Goal: Check status: Check status

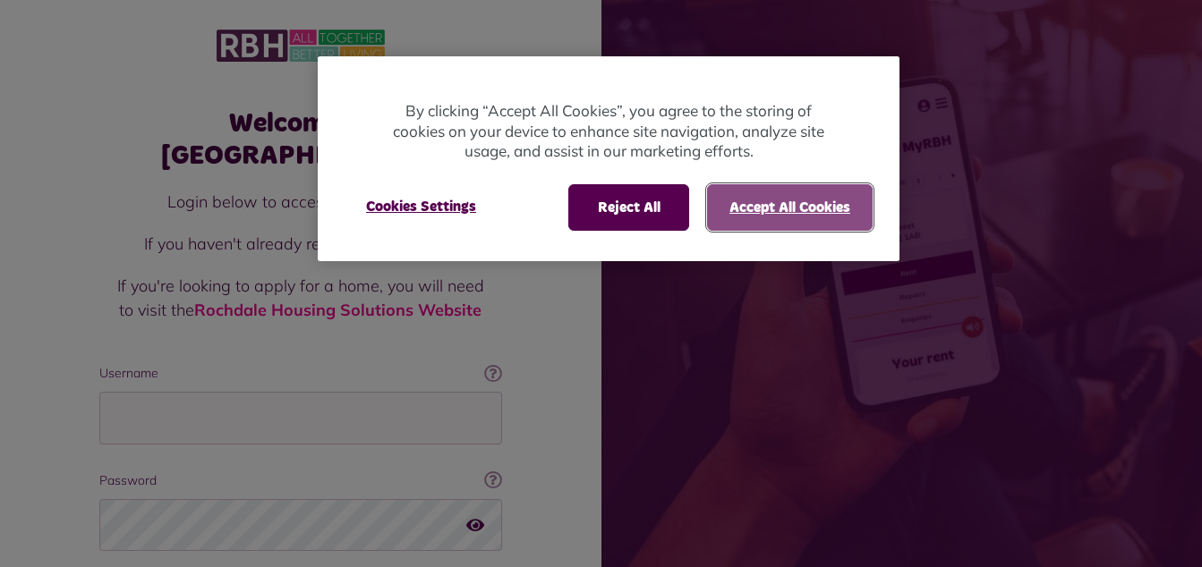
click at [708, 211] on button "Accept All Cookies" at bounding box center [790, 207] width 166 height 47
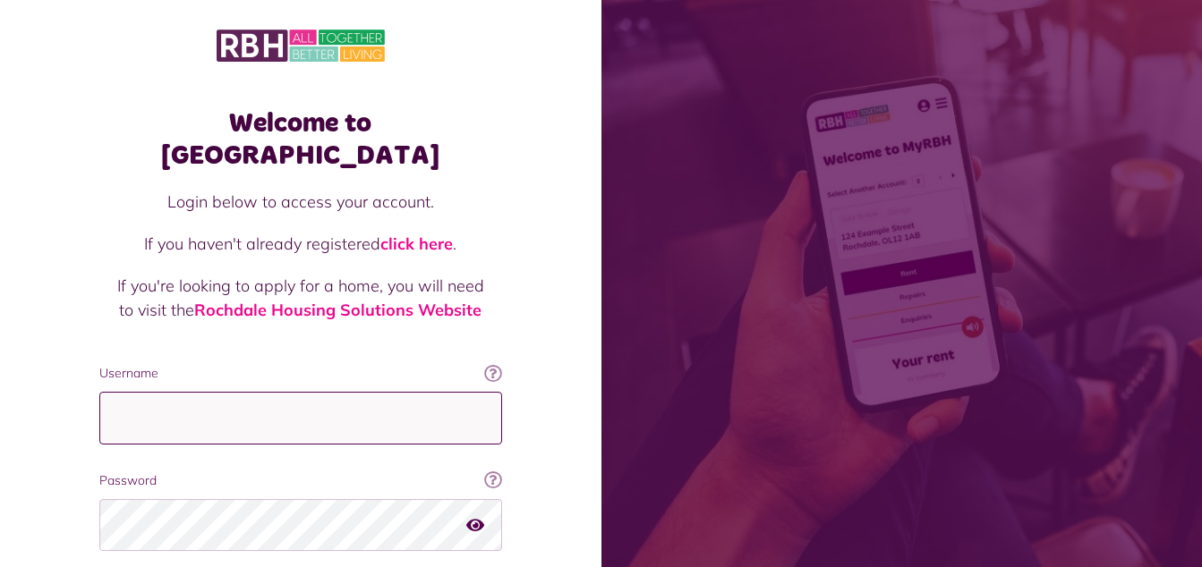
click at [143, 395] on input "Username" at bounding box center [300, 418] width 403 height 53
type input "**********"
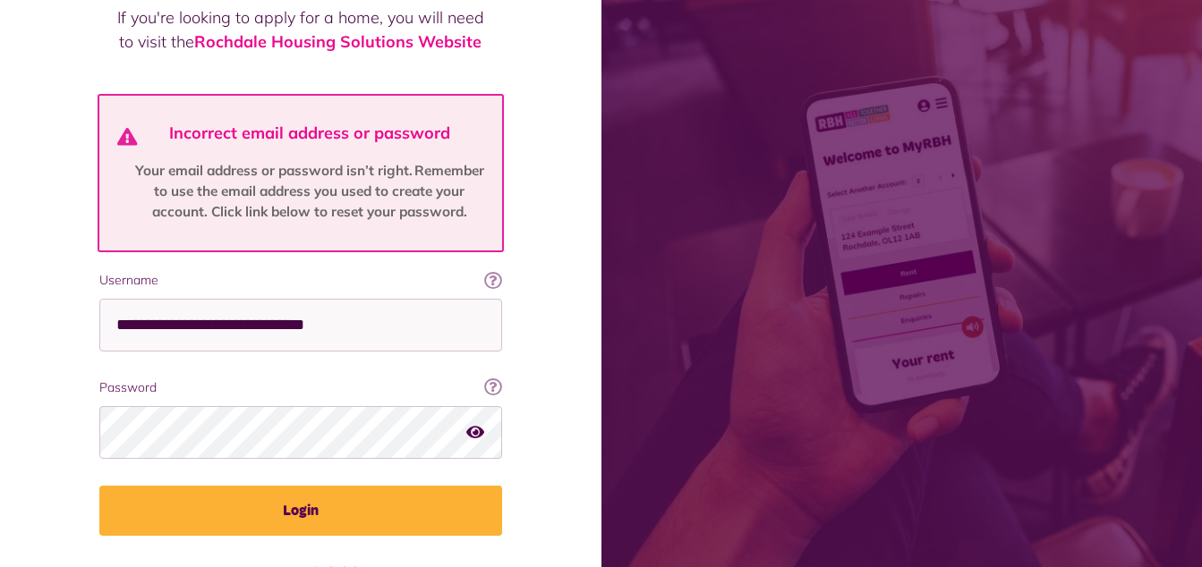
scroll to position [268, 0]
click at [476, 424] on icon "button" at bounding box center [475, 432] width 18 height 16
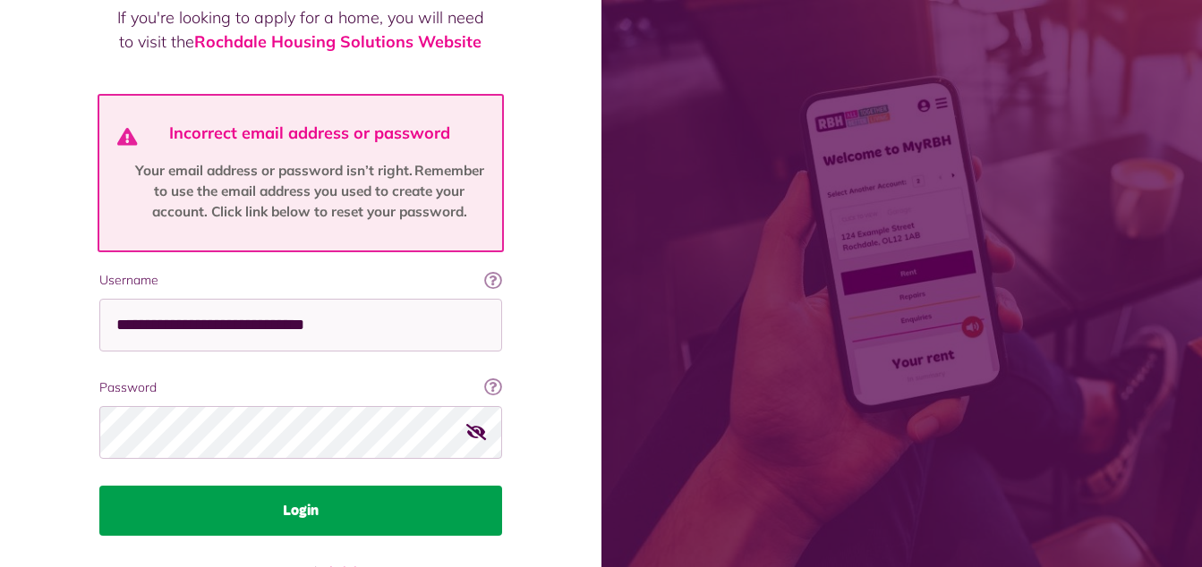
click at [362, 486] on button "Login" at bounding box center [300, 511] width 403 height 50
click at [325, 486] on button "Login" at bounding box center [300, 511] width 403 height 50
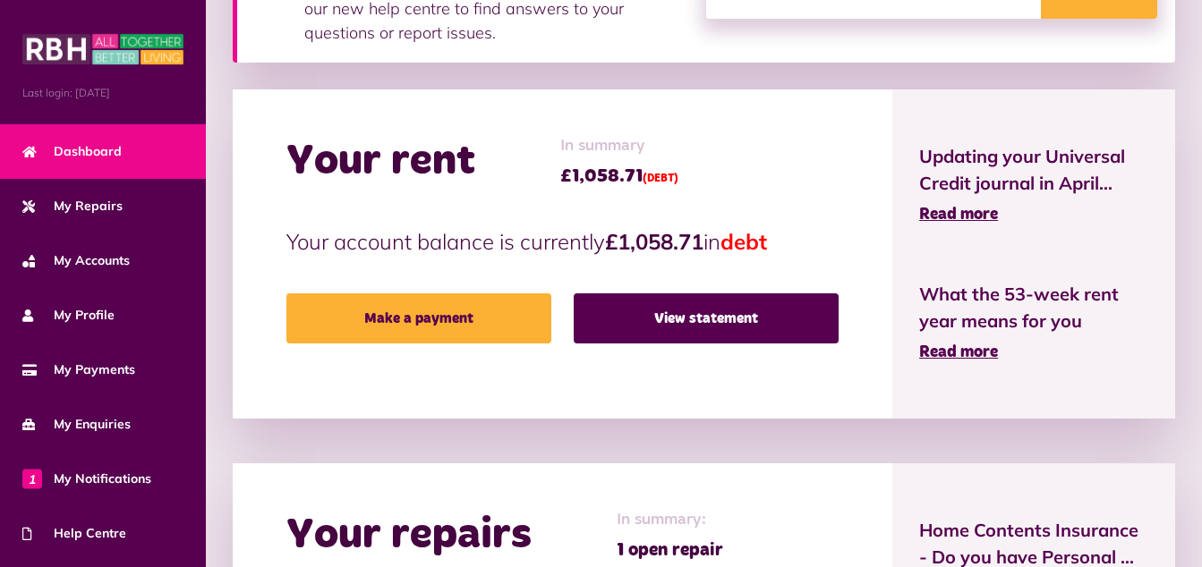
scroll to position [359, 0]
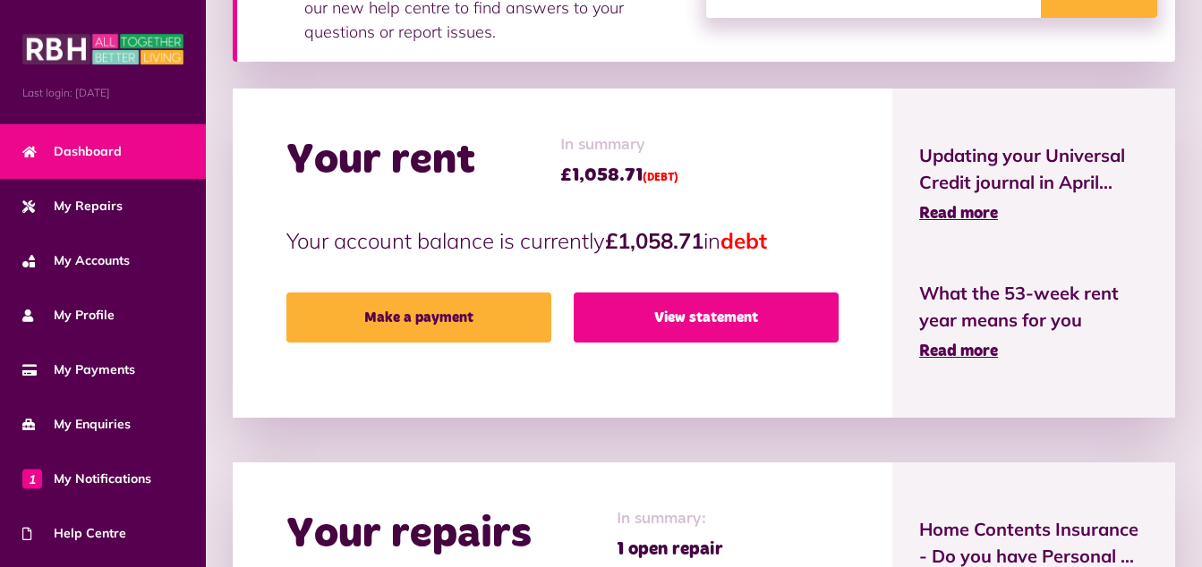
click at [669, 300] on link "View statement" at bounding box center [706, 318] width 265 height 50
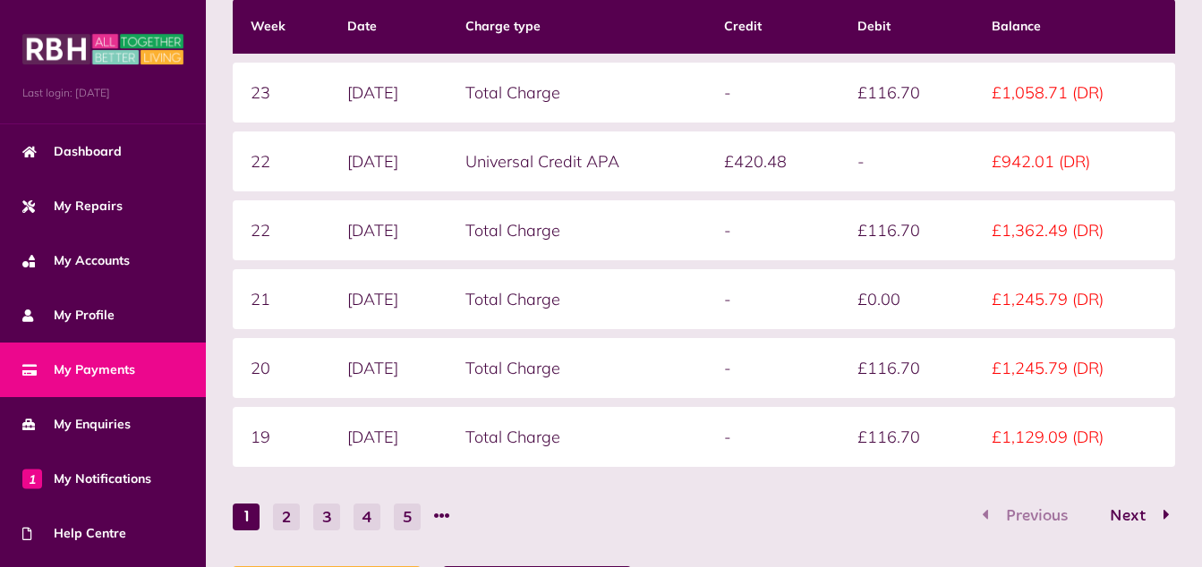
scroll to position [367, 0]
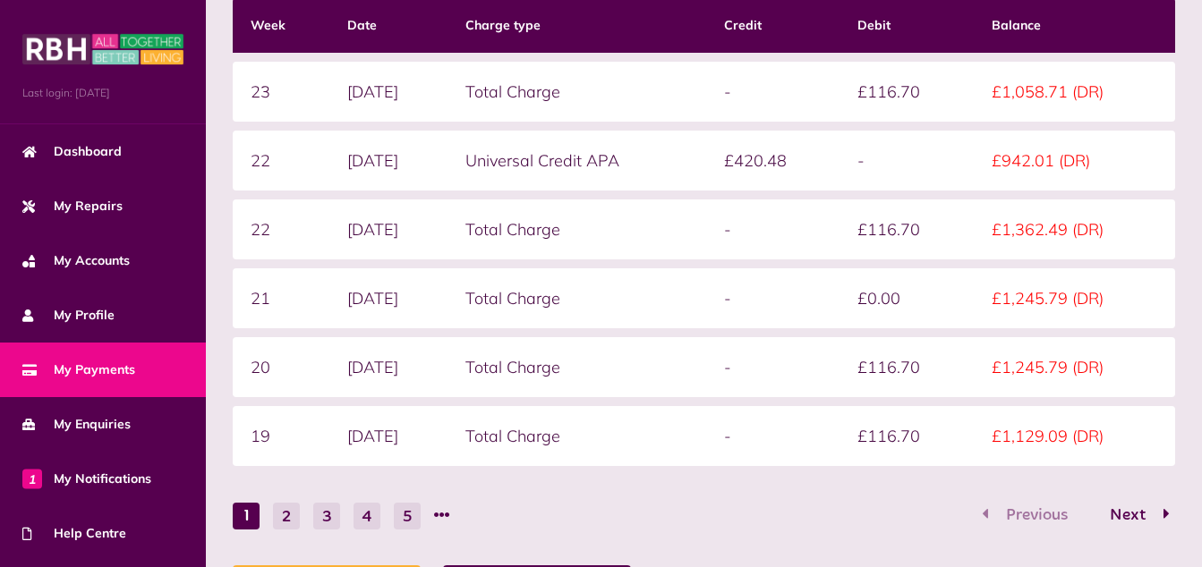
click at [893, 218] on td "£116.70" at bounding box center [906, 230] width 134 height 60
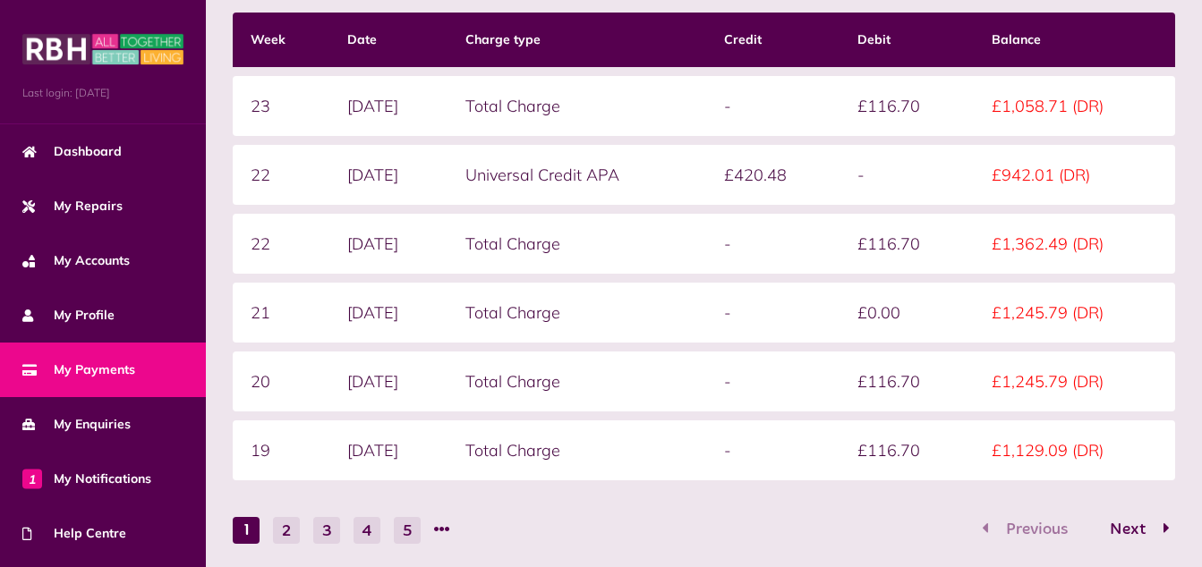
scroll to position [353, 0]
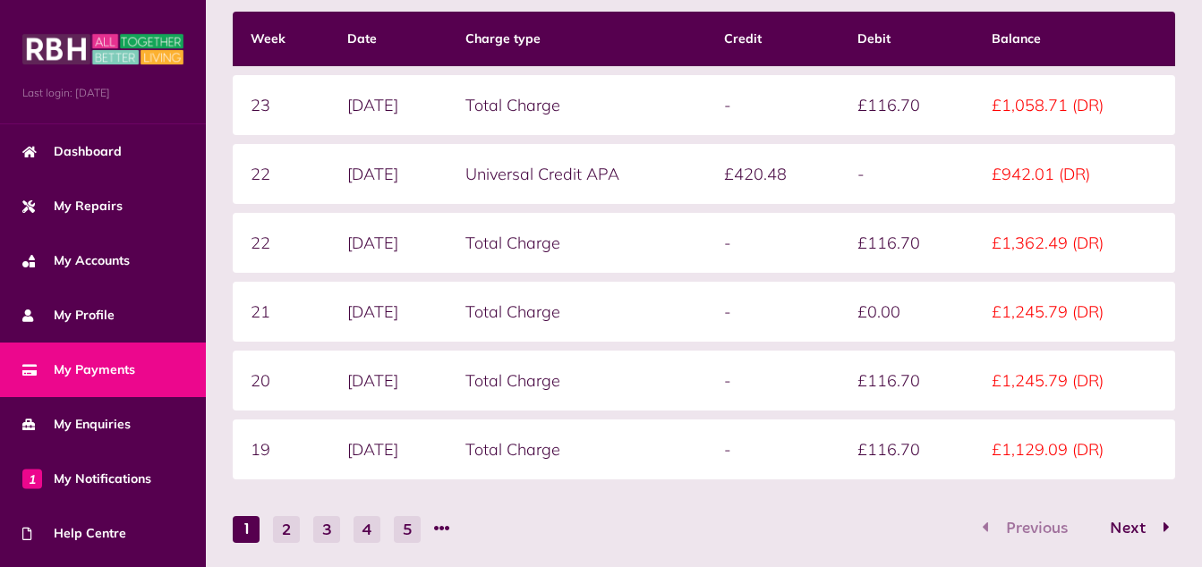
click at [579, 182] on td "Universal Credit APA" at bounding box center [576, 174] width 259 height 60
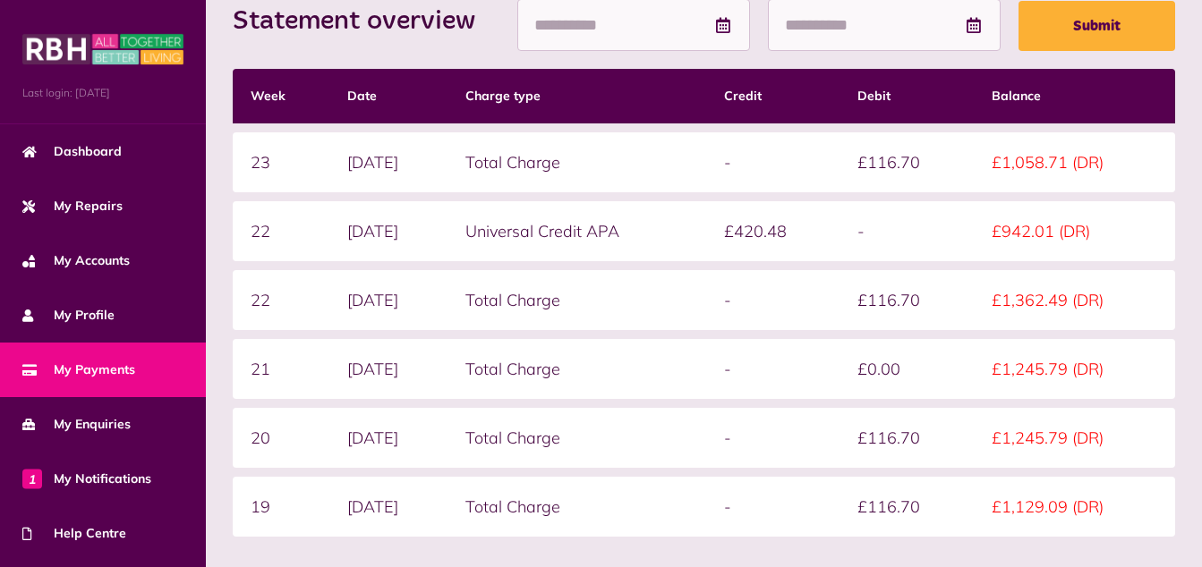
scroll to position [295, 0]
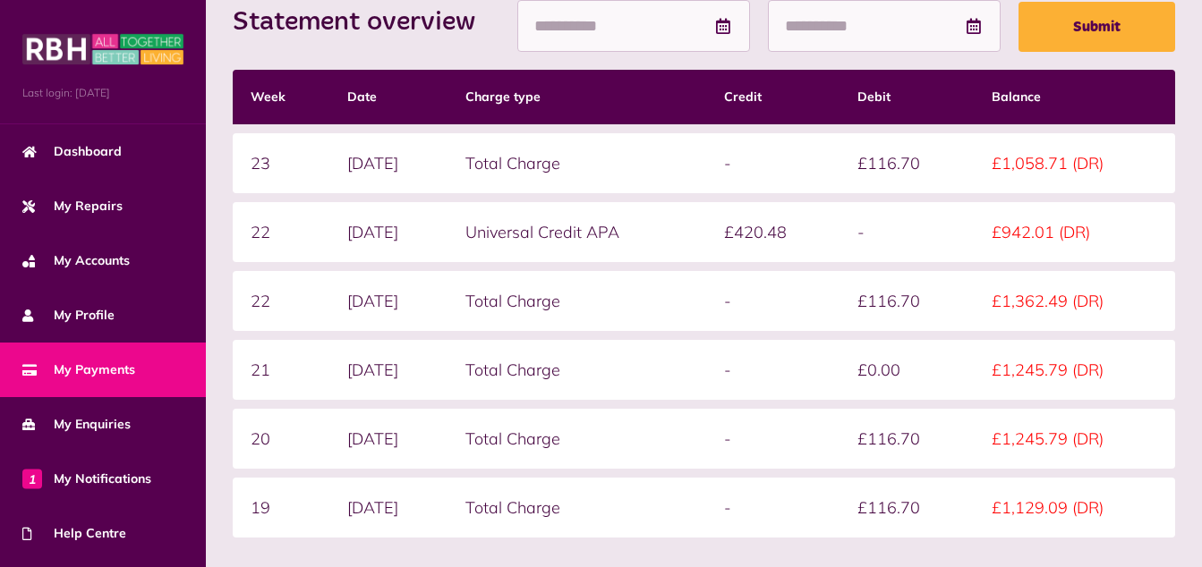
click at [964, 113] on th "Debit" at bounding box center [906, 97] width 134 height 55
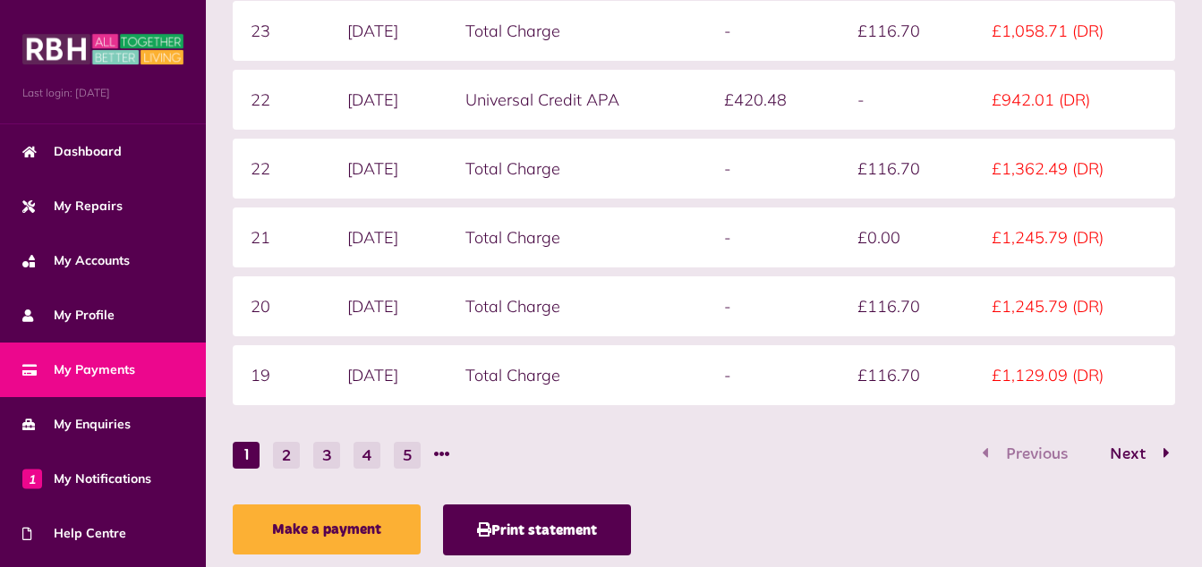
scroll to position [427, 0]
click at [283, 459] on button "2" at bounding box center [286, 456] width 27 height 27
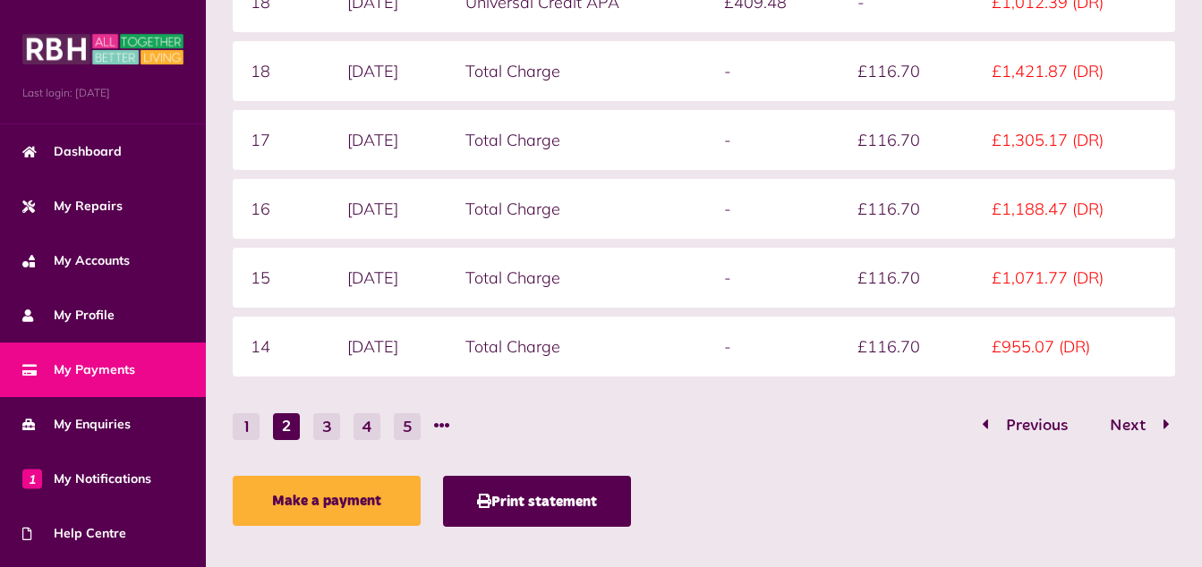
scroll to position [478, 0]
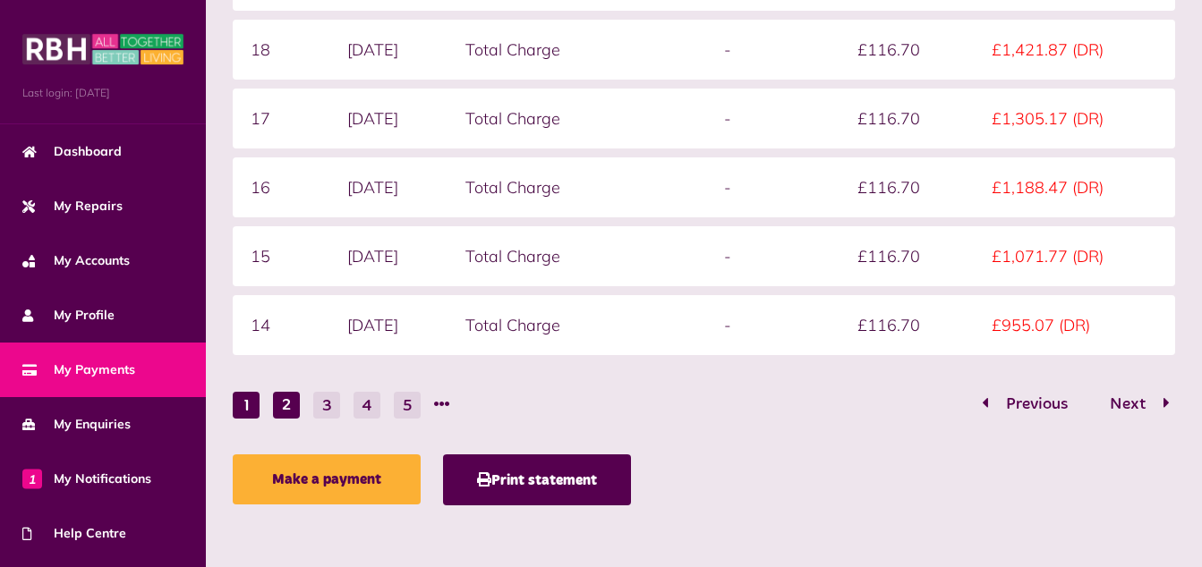
click at [251, 405] on button "1" at bounding box center [246, 405] width 27 height 27
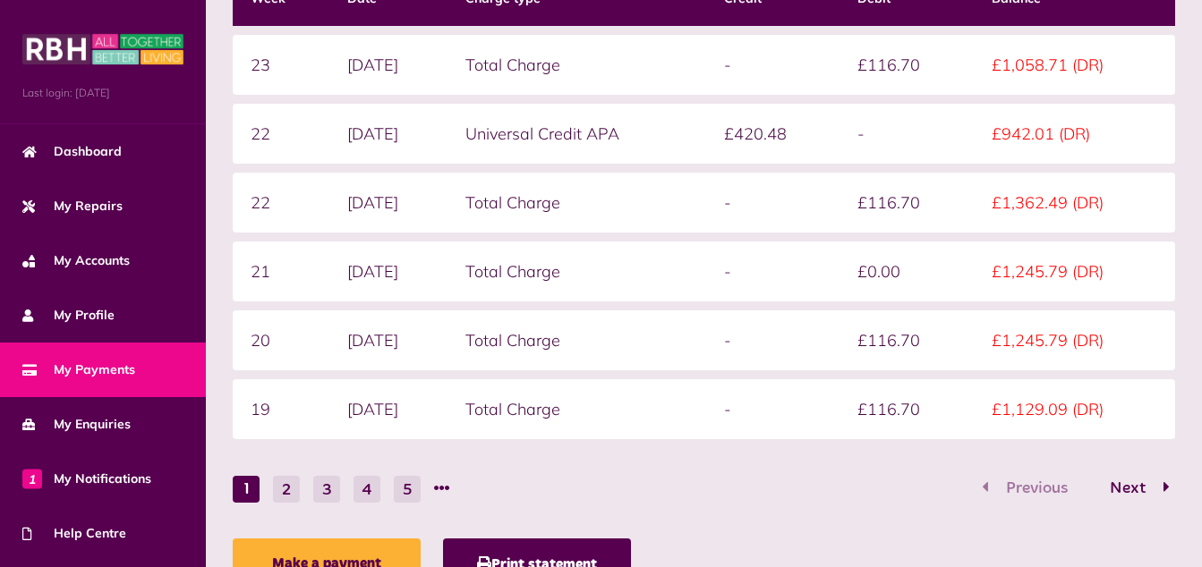
scroll to position [393, 0]
